Goal: Navigation & Orientation: Understand site structure

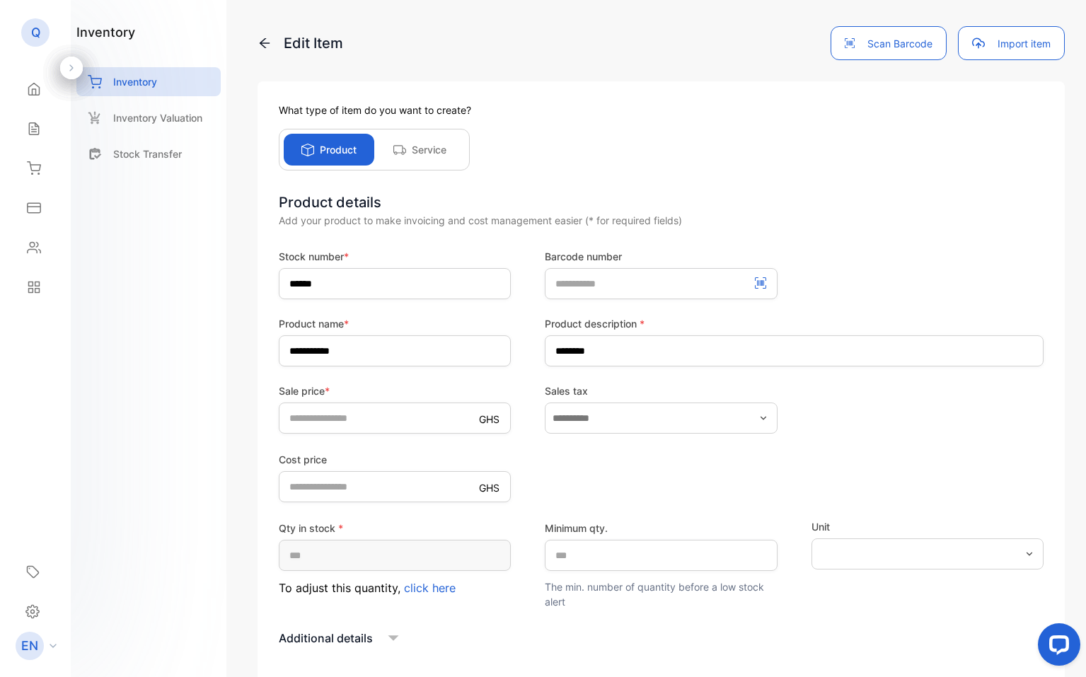
click at [446, 153] on p "Service" at bounding box center [429, 149] width 35 height 15
click at [853, 38] on button "Scan Barcode" at bounding box center [888, 43] width 116 height 34
click at [881, 42] on button "Scan Barcode" at bounding box center [888, 43] width 116 height 34
click at [985, 40] on button "Import item" at bounding box center [1011, 43] width 107 height 34
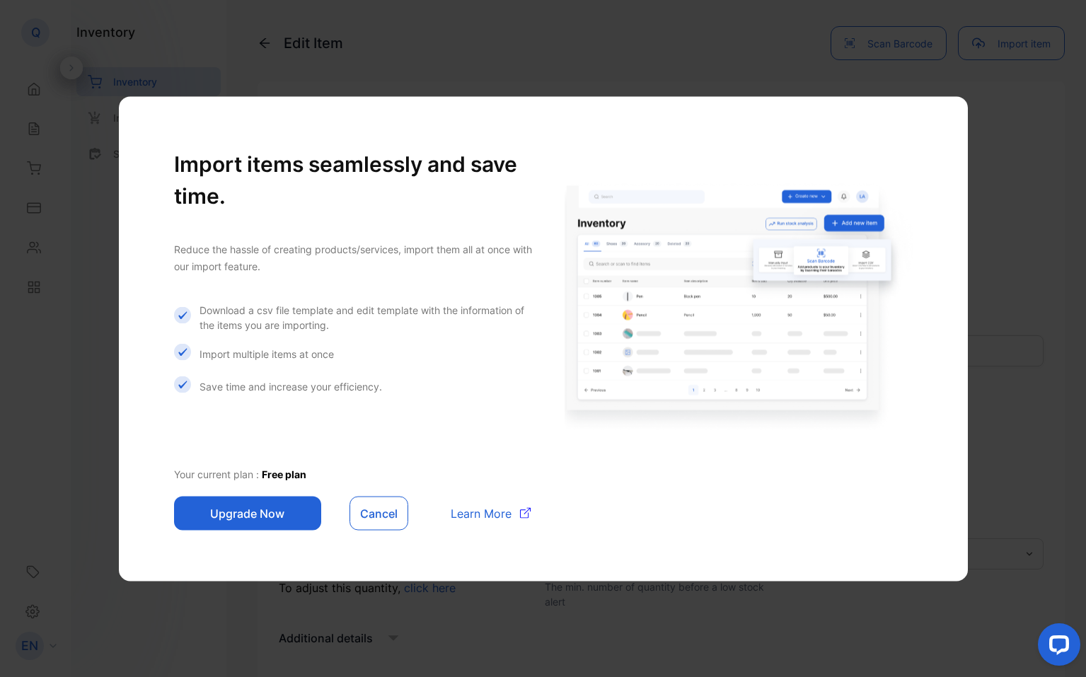
click at [389, 506] on button "Cancel" at bounding box center [378, 513] width 59 height 34
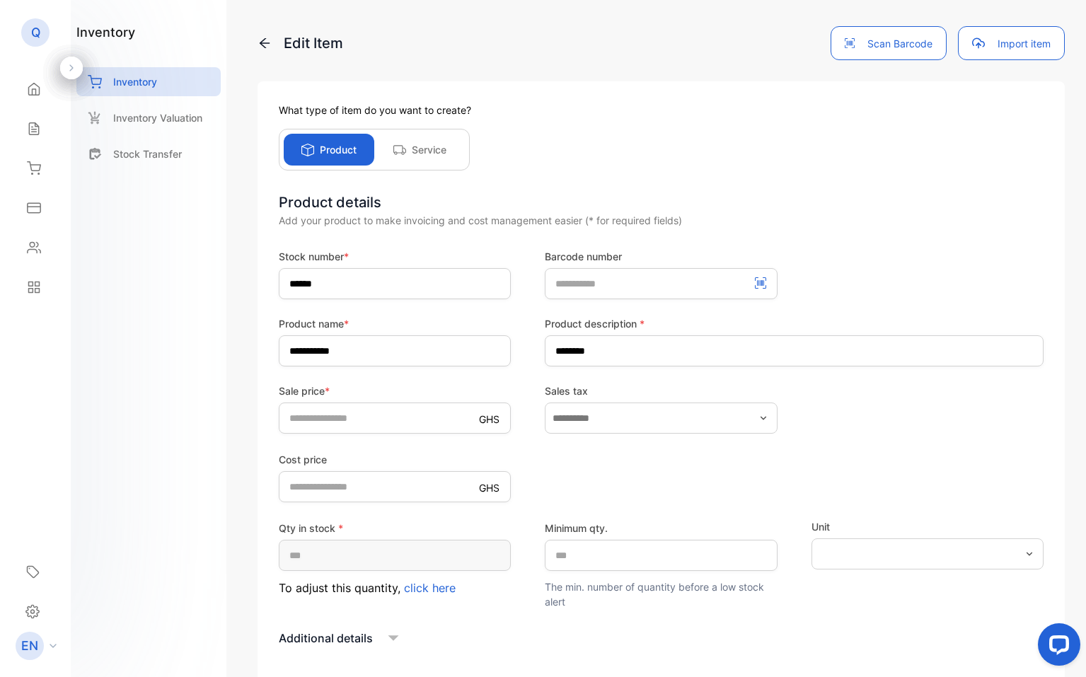
click at [907, 47] on button "Scan Barcode" at bounding box center [888, 43] width 116 height 34
click at [879, 48] on button "Scan Barcode" at bounding box center [888, 43] width 116 height 34
click at [845, 41] on icon "button" at bounding box center [850, 43] width 10 height 10
click at [1005, 38] on button "Import item" at bounding box center [1011, 43] width 107 height 34
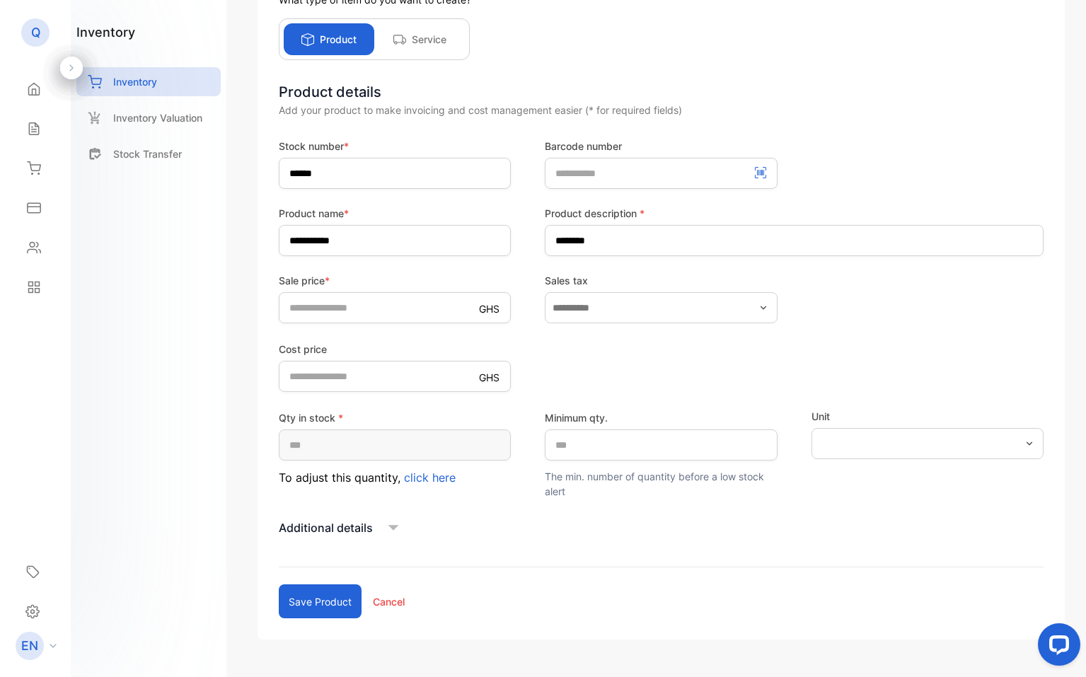
scroll to position [152, 0]
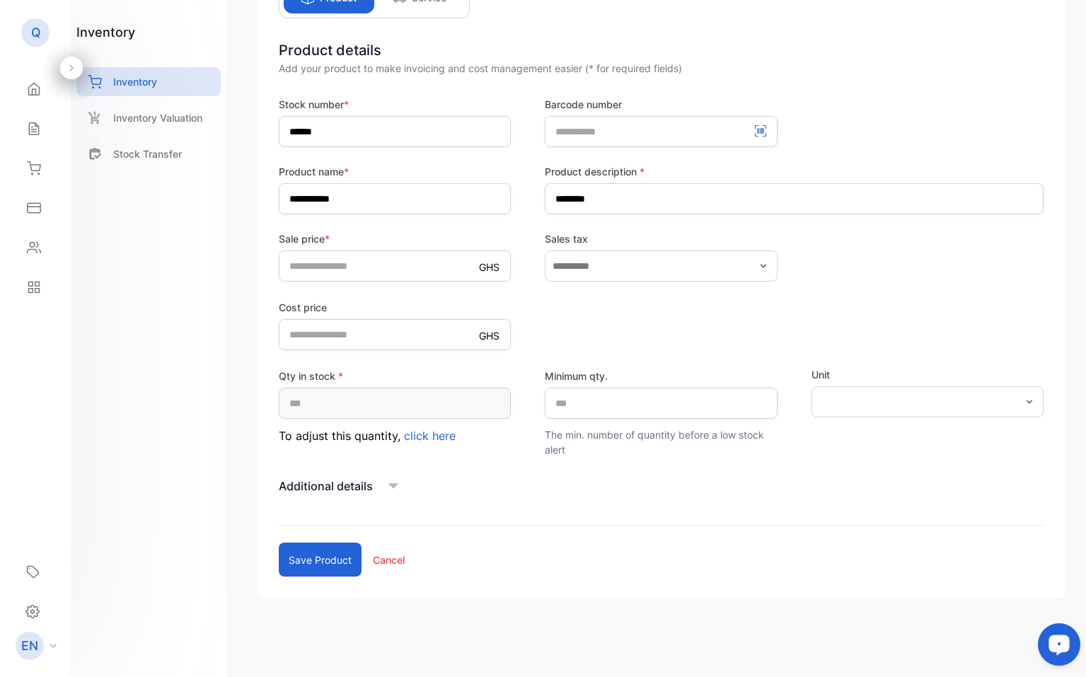
click at [1053, 637] on div "Open LiveChat chat widget" at bounding box center [1059, 644] width 24 height 24
click at [691, 570] on form "**********" at bounding box center [661, 337] width 765 height 480
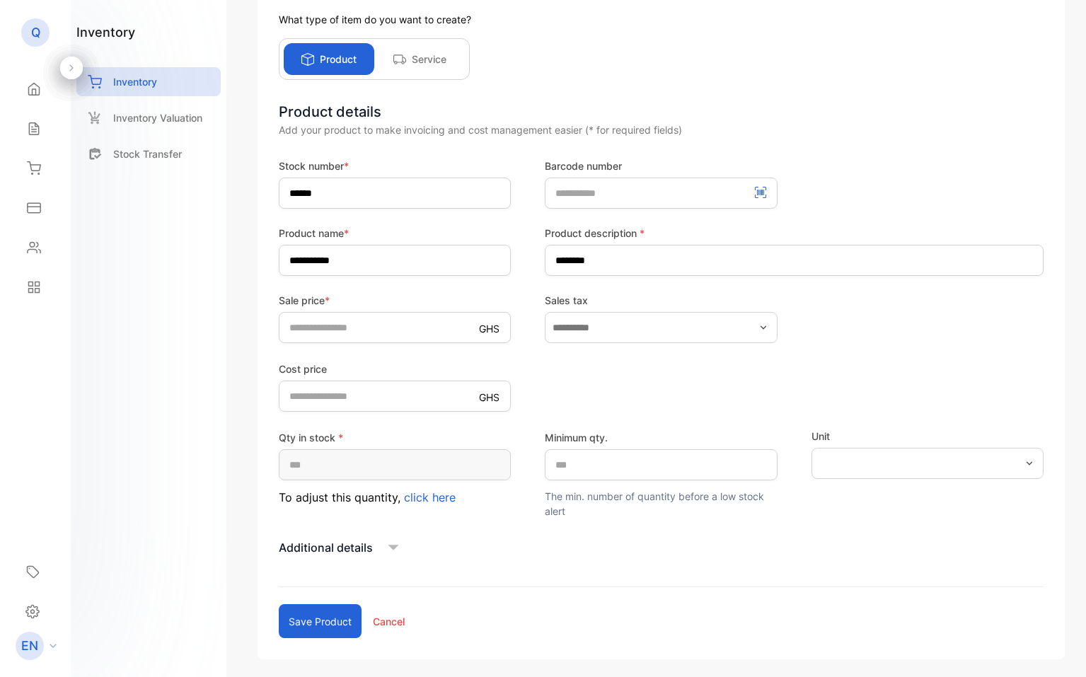
scroll to position [0, 0]
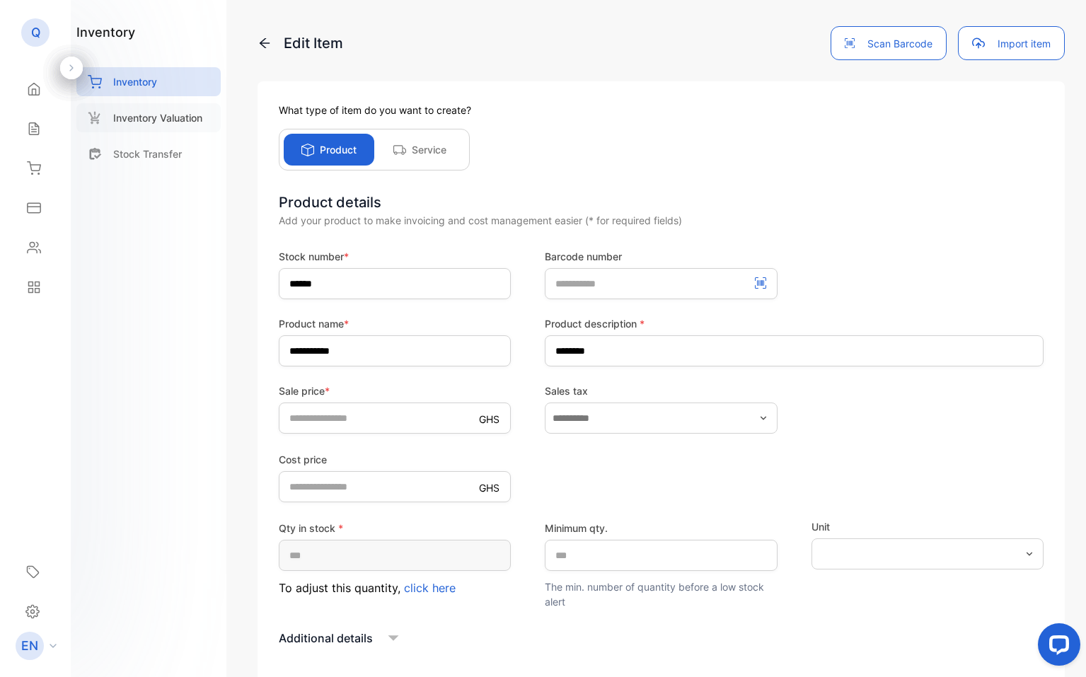
click at [146, 114] on p "Inventory Valuation" at bounding box center [157, 117] width 89 height 15
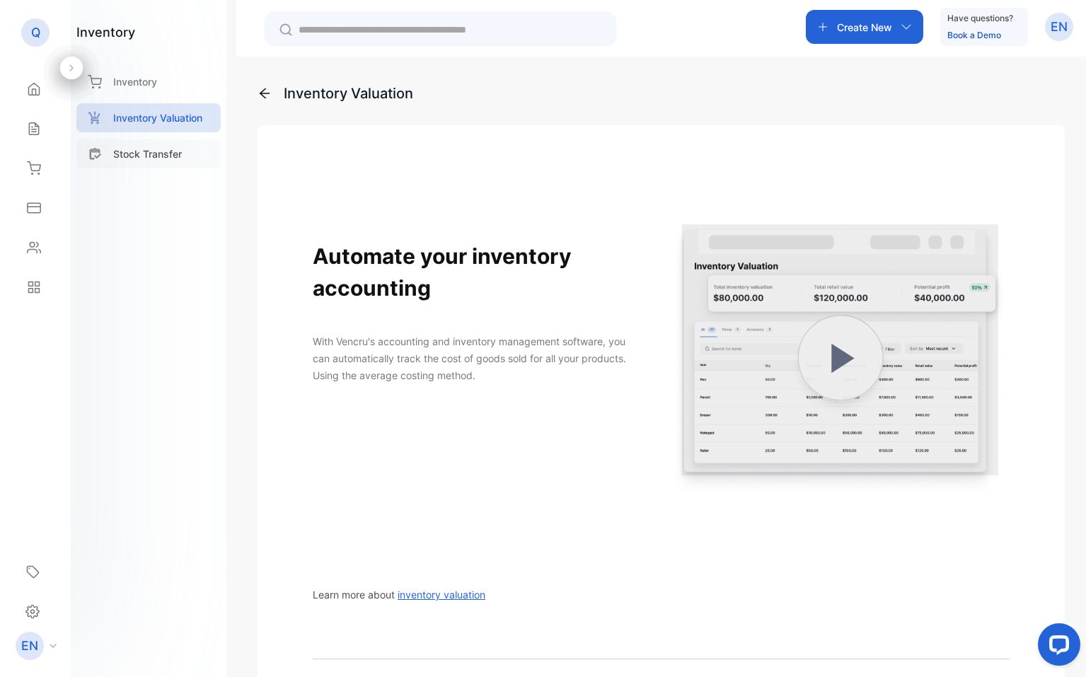
click at [146, 153] on p "Stock Transfer" at bounding box center [147, 153] width 69 height 15
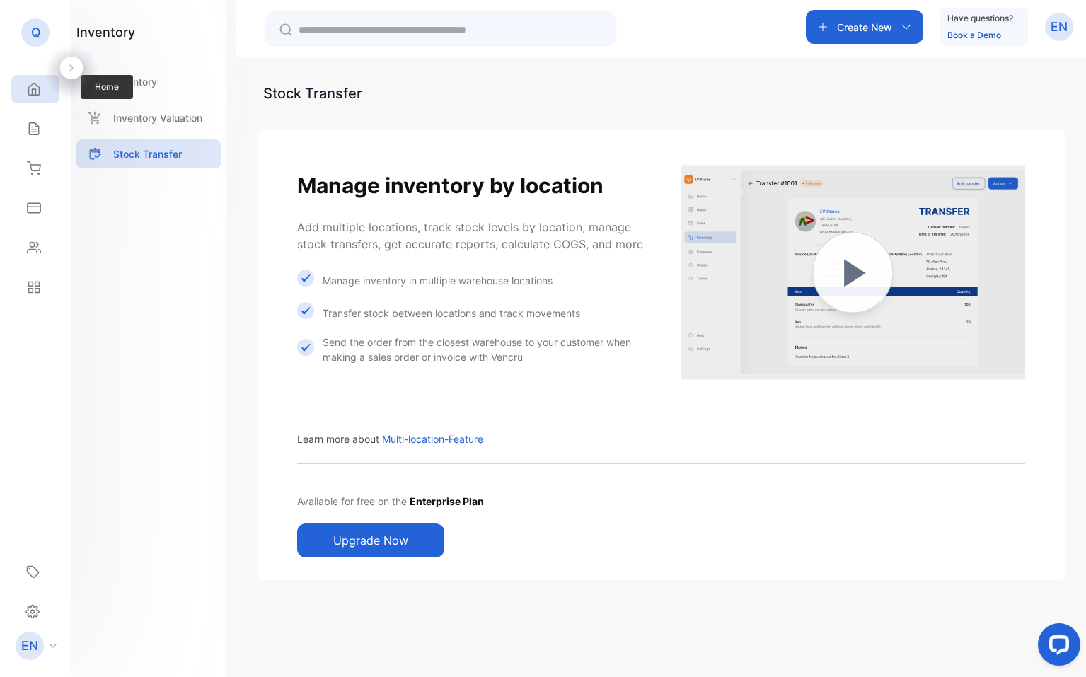
click at [23, 91] on div "Home" at bounding box center [32, 89] width 18 height 14
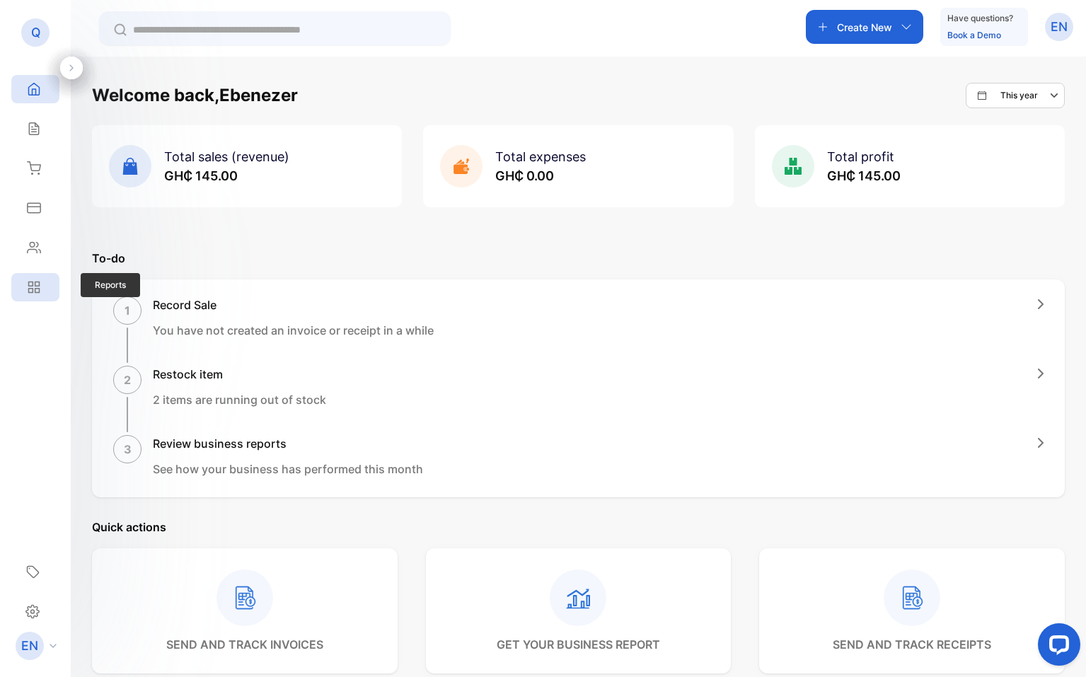
click at [45, 291] on div "Reports" at bounding box center [35, 287] width 48 height 28
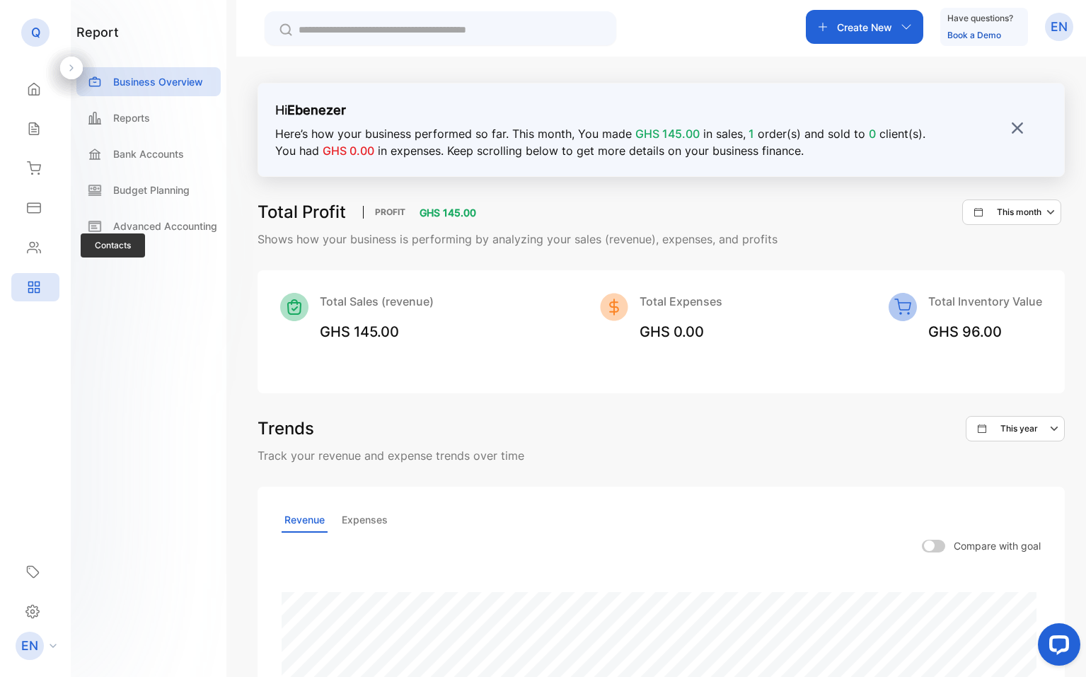
click at [45, 264] on div "Contacts Contacts" at bounding box center [35, 248] width 48 height 40
click at [45, 245] on div "Contacts" at bounding box center [35, 247] width 48 height 28
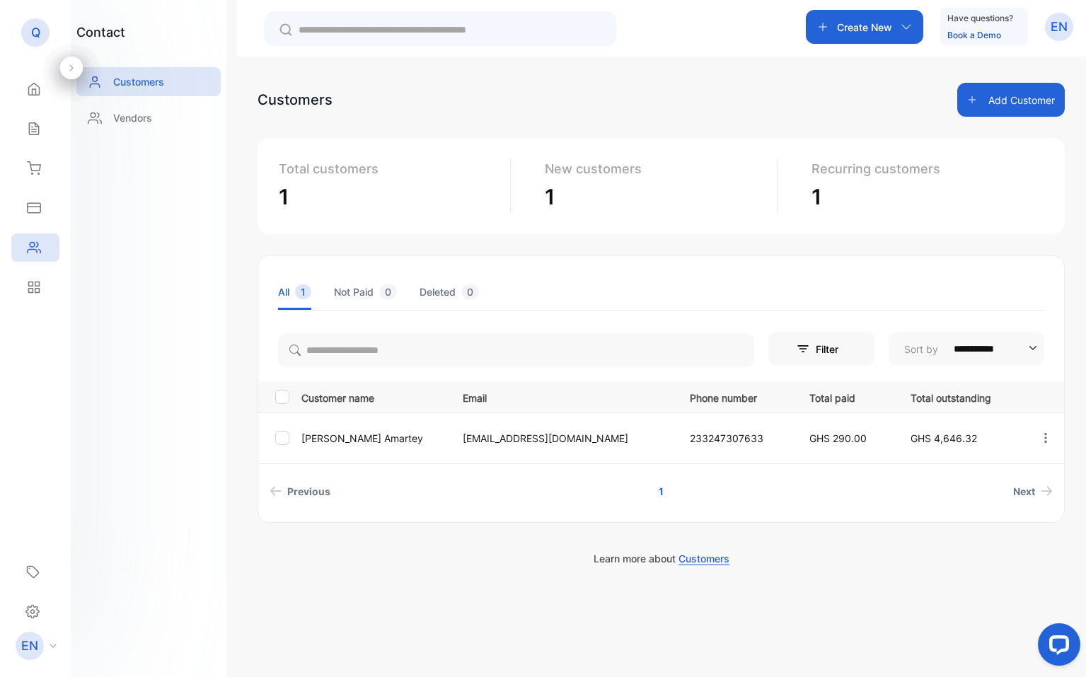
click at [45, 212] on div "Expenses" at bounding box center [35, 208] width 48 height 28
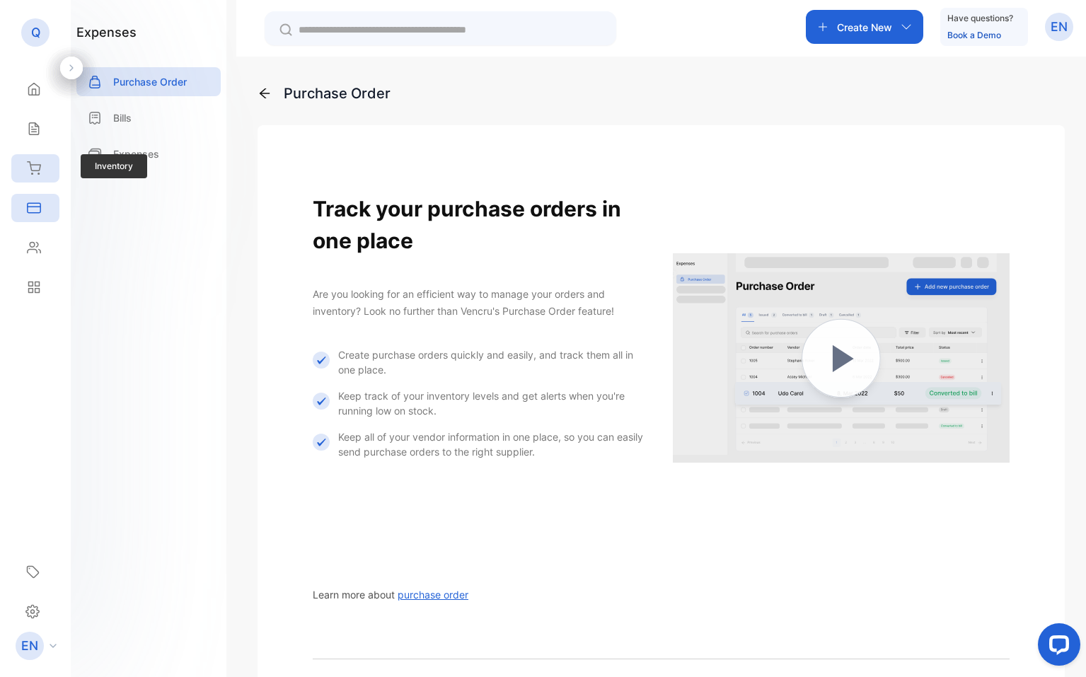
click at [44, 181] on div "Inventory" at bounding box center [35, 168] width 48 height 28
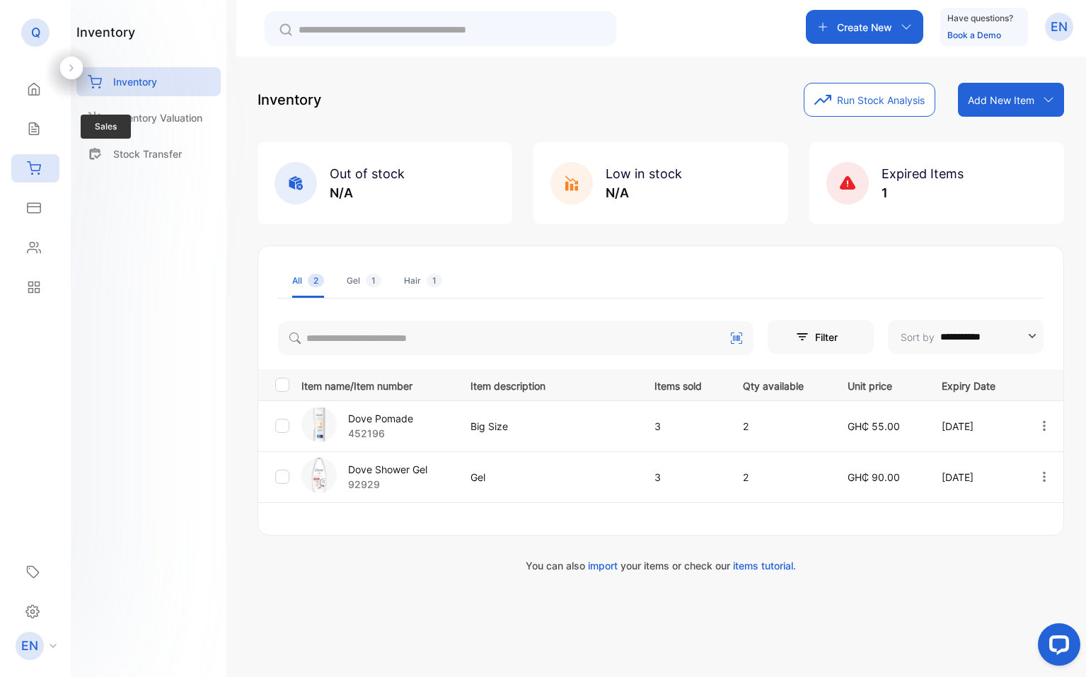
click at [42, 144] on div "Sales Sales" at bounding box center [35, 129] width 48 height 40
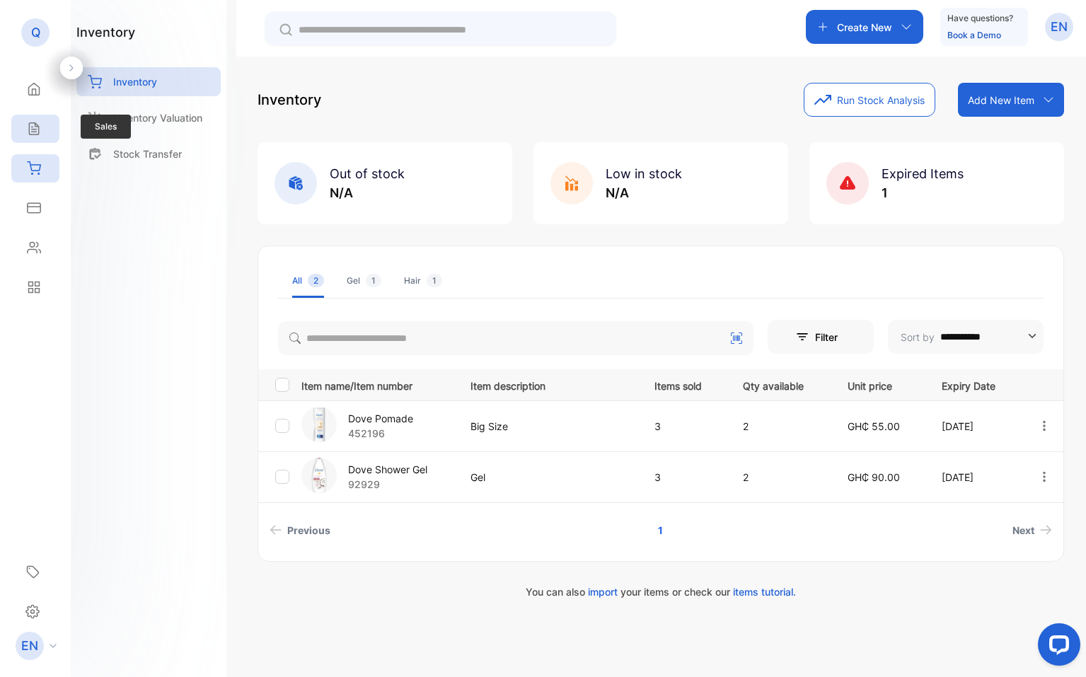
click at [37, 126] on icon at bounding box center [33, 129] width 9 height 12
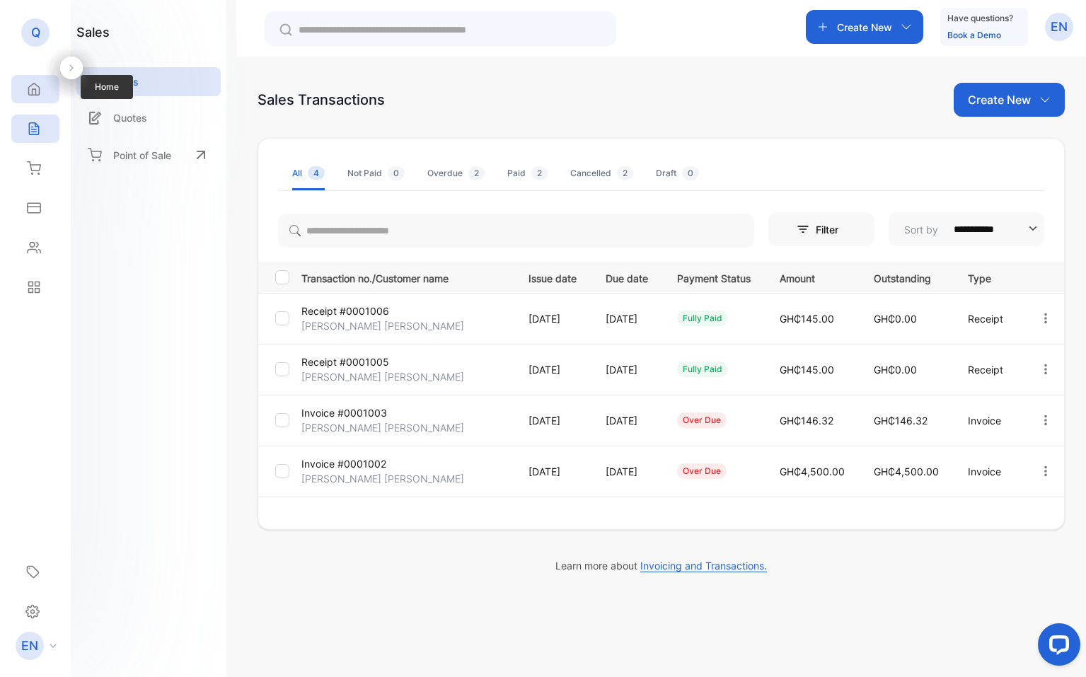
click at [38, 94] on icon at bounding box center [34, 89] width 11 height 12
